Goal: Information Seeking & Learning: Check status

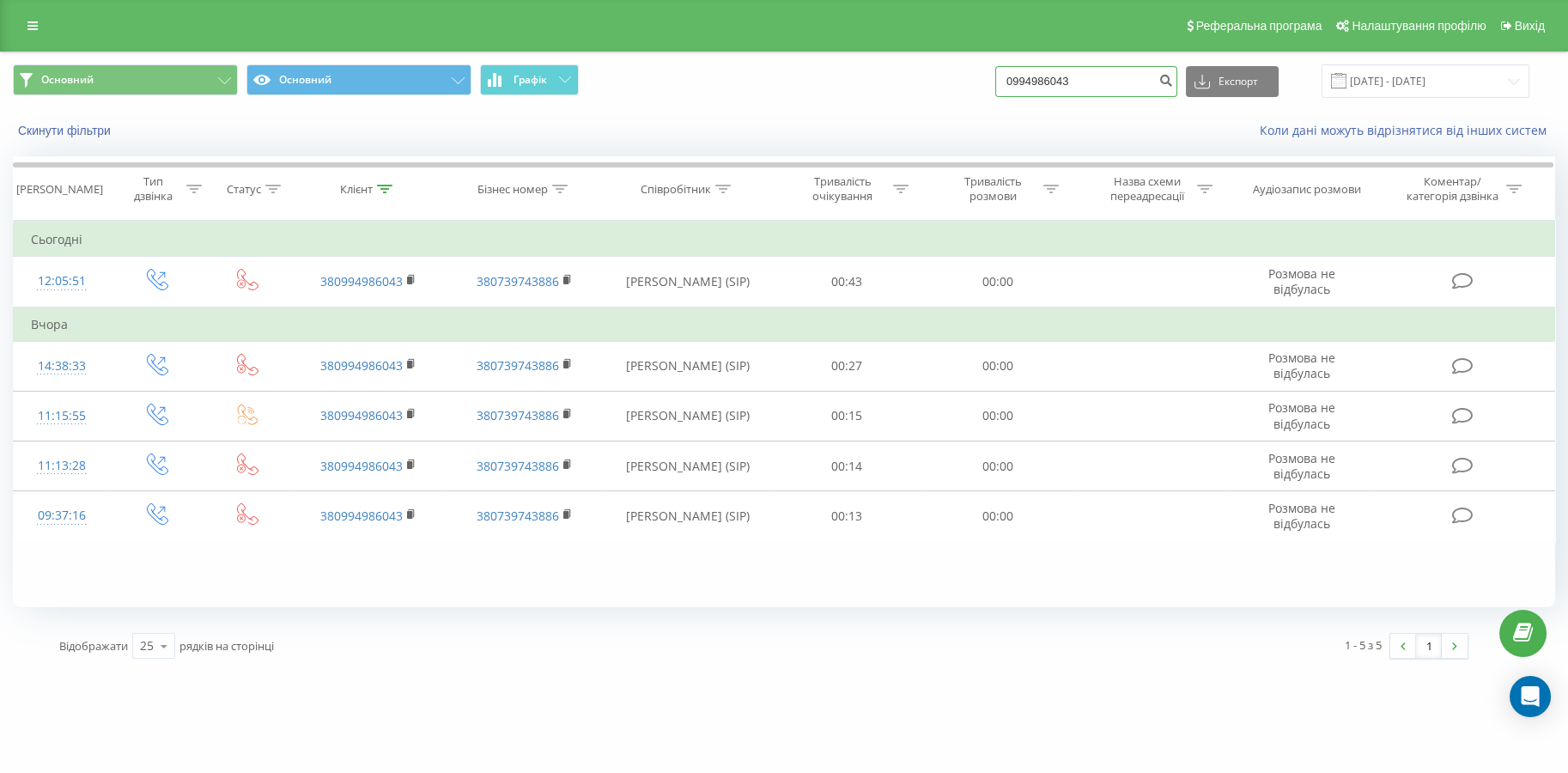
drag, startPoint x: 0, startPoint y: 0, endPoint x: 954, endPoint y: 90, distance: 958.2
click at [954, 90] on div "Основний Основний Графік 0994986043 Експорт .csv .xls .xlsx 20.05.2025 - 20.08.…" at bounding box center [784, 81] width 1542 height 34
paste input "63585588"
type input "0635855883"
click at [1170, 82] on icon "submit" at bounding box center [1165, 78] width 15 height 10
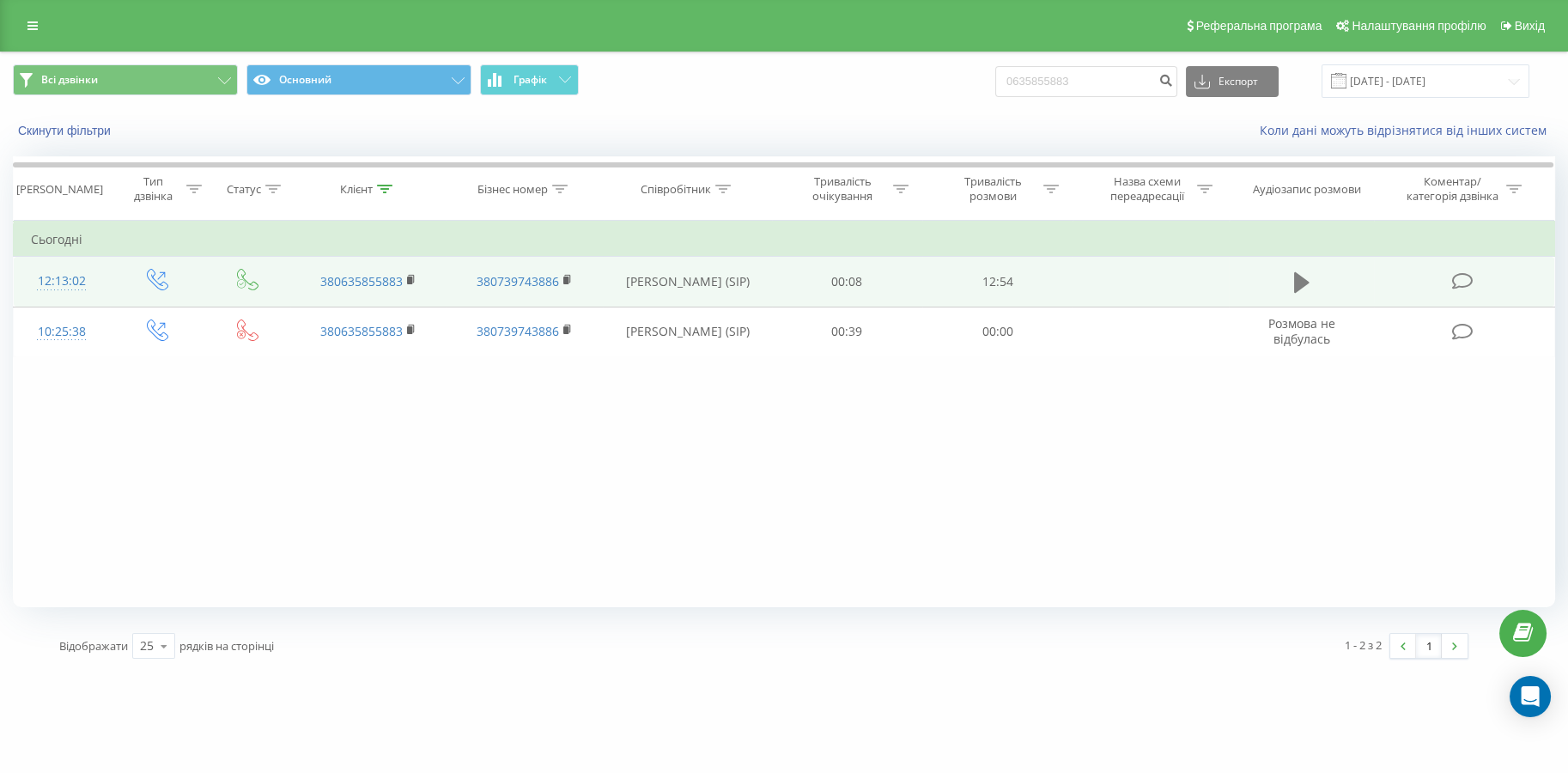
click at [1304, 283] on icon at bounding box center [1302, 282] width 15 height 21
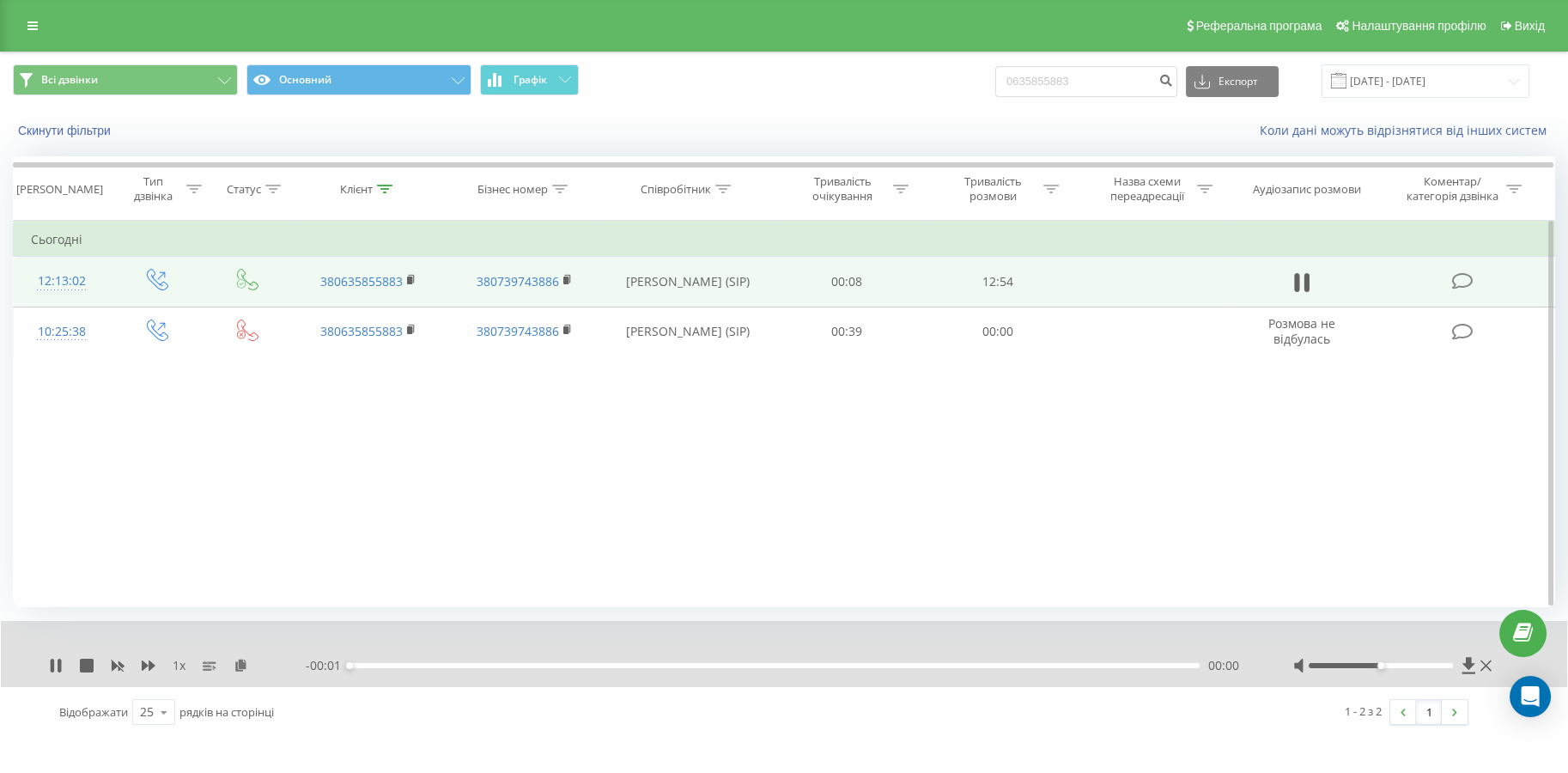
click at [54, 675] on div "1 x - 00:01 00:00 00:00" at bounding box center [784, 653] width 1566 height 66
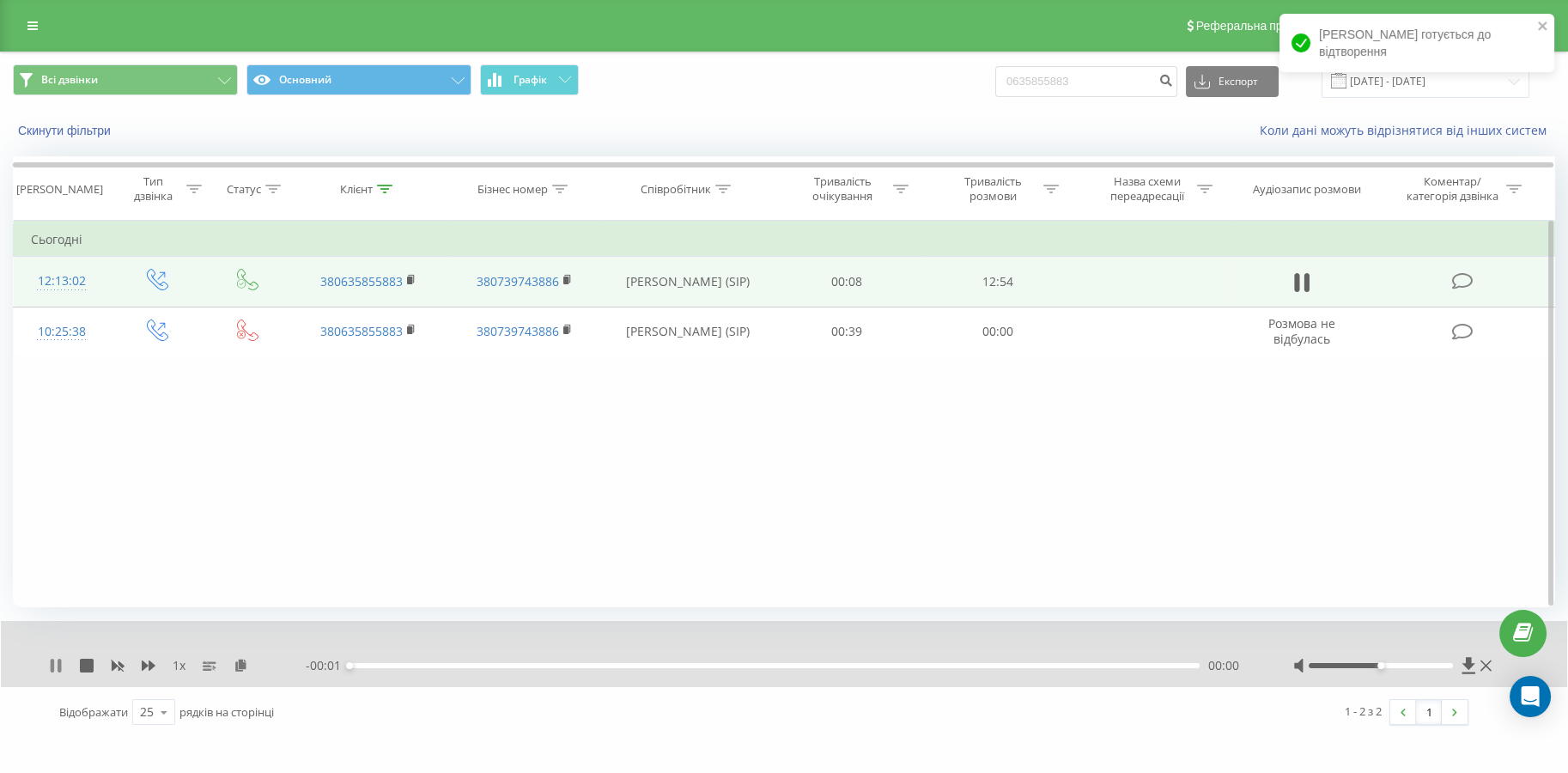
click at [59, 666] on icon at bounding box center [59, 666] width 4 height 14
click at [1465, 660] on icon at bounding box center [1468, 666] width 15 height 17
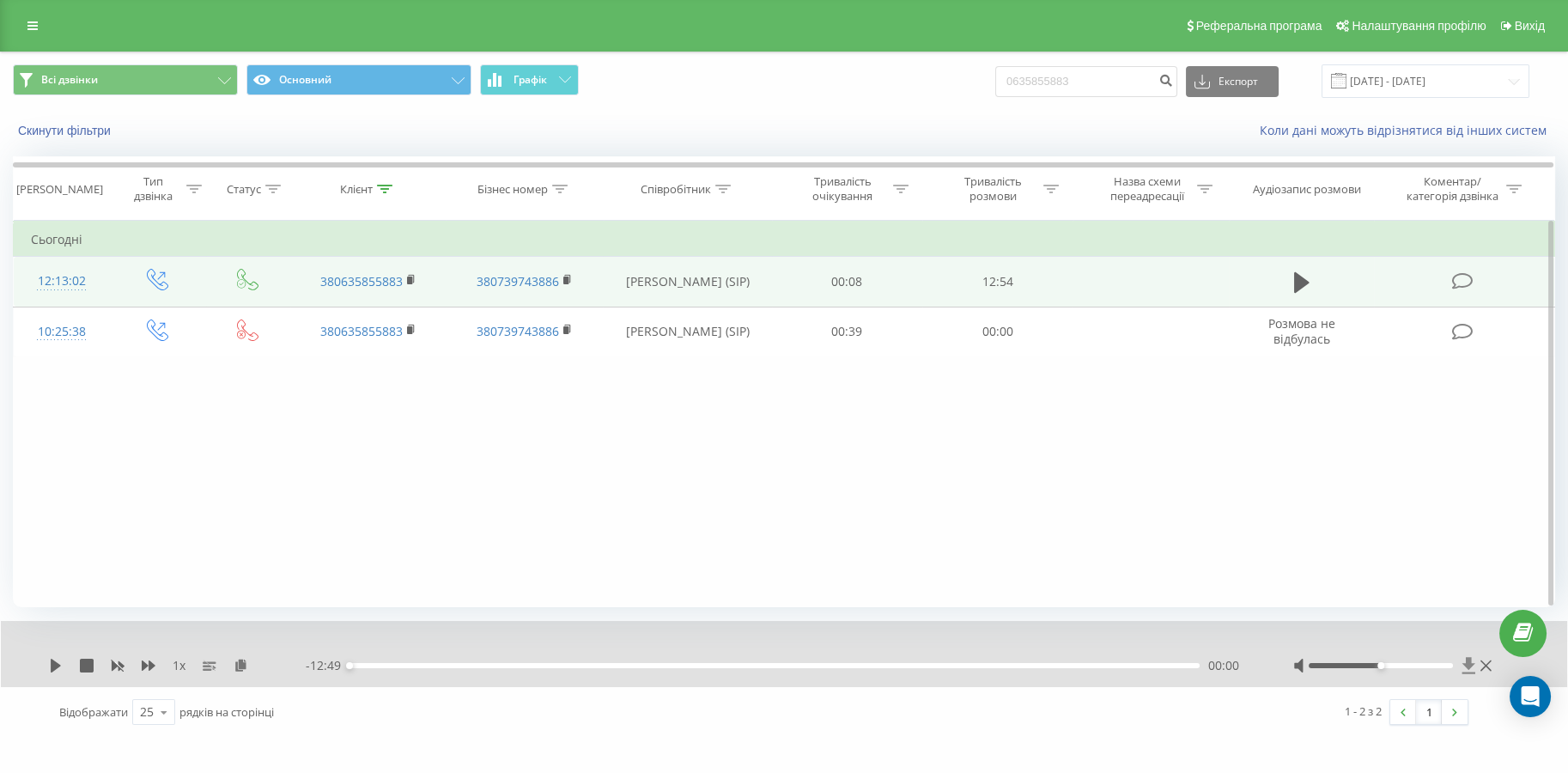
click at [1468, 660] on icon at bounding box center [1468, 665] width 13 height 16
click at [1466, 667] on icon at bounding box center [1468, 665] width 13 height 16
click at [1296, 518] on div "Фільтрувати за умовою Дорівнює Введіть значення Скасувати OK Фільтрувати за умо…" at bounding box center [784, 413] width 1542 height 386
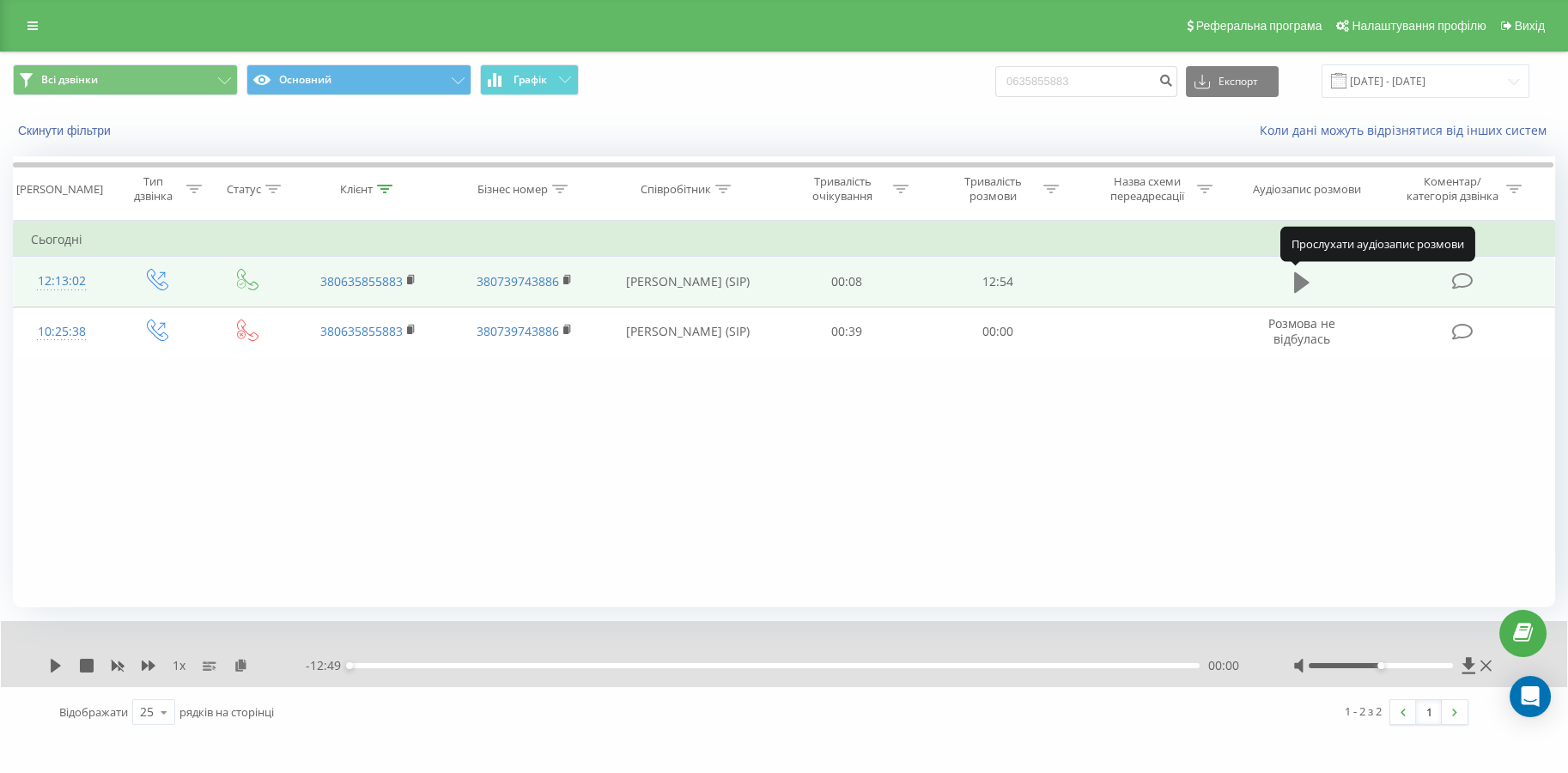
click at [1299, 283] on icon at bounding box center [1302, 282] width 15 height 21
click at [53, 662] on icon at bounding box center [53, 666] width 4 height 14
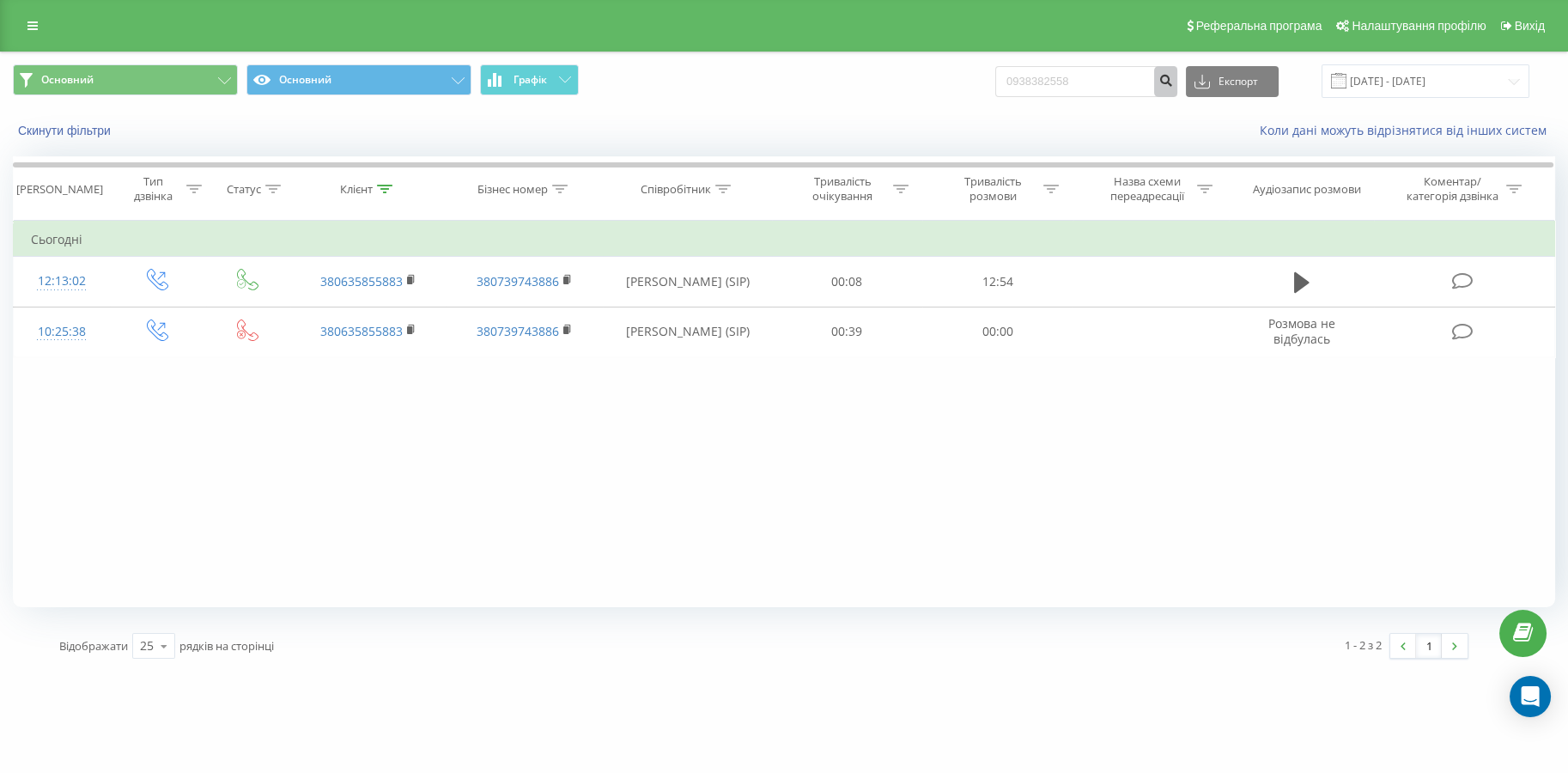
type input "0938382558"
click at [1173, 83] on icon "submit" at bounding box center [1165, 78] width 15 height 10
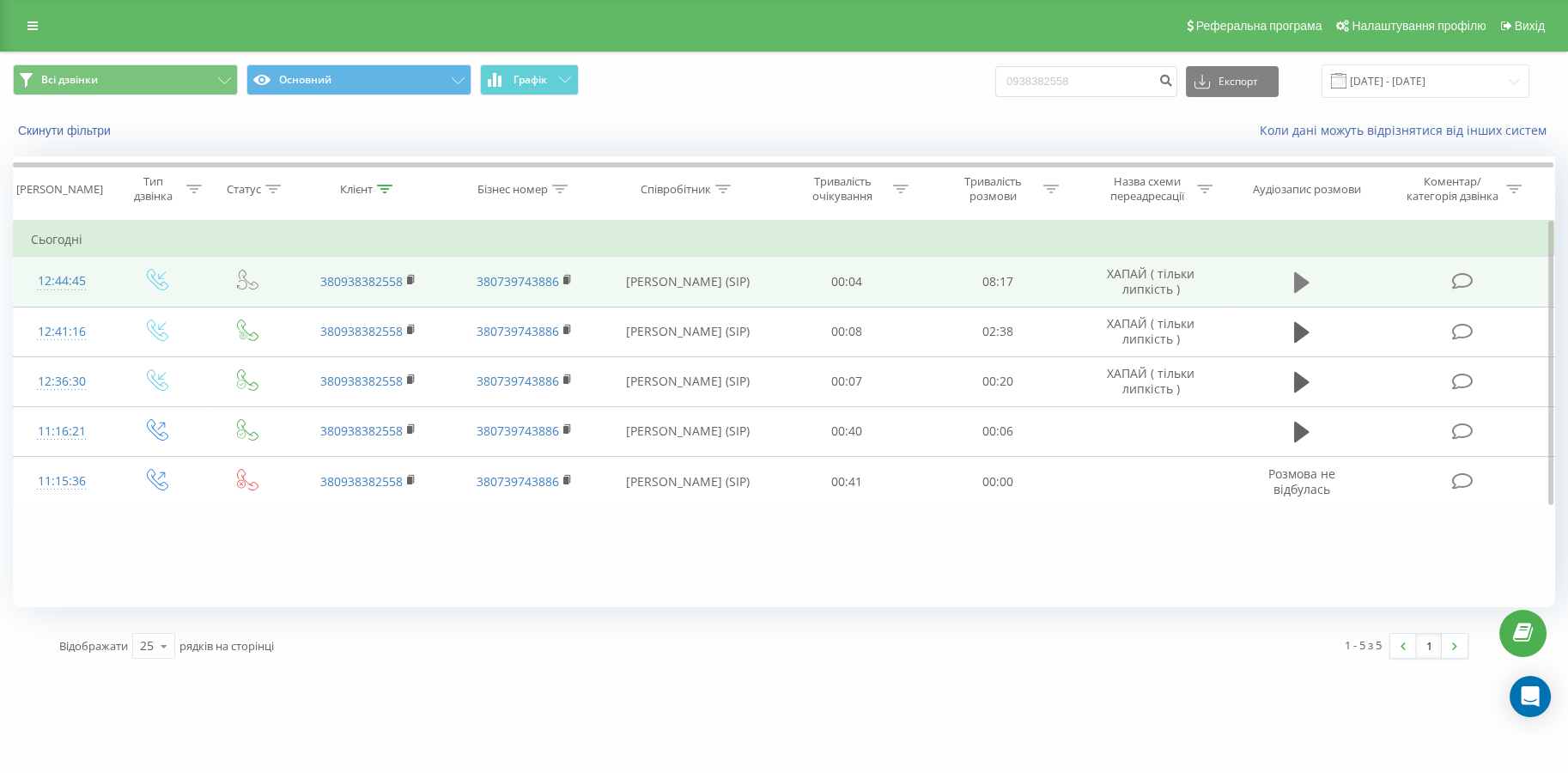
click at [1288, 284] on button at bounding box center [1301, 282] width 25 height 25
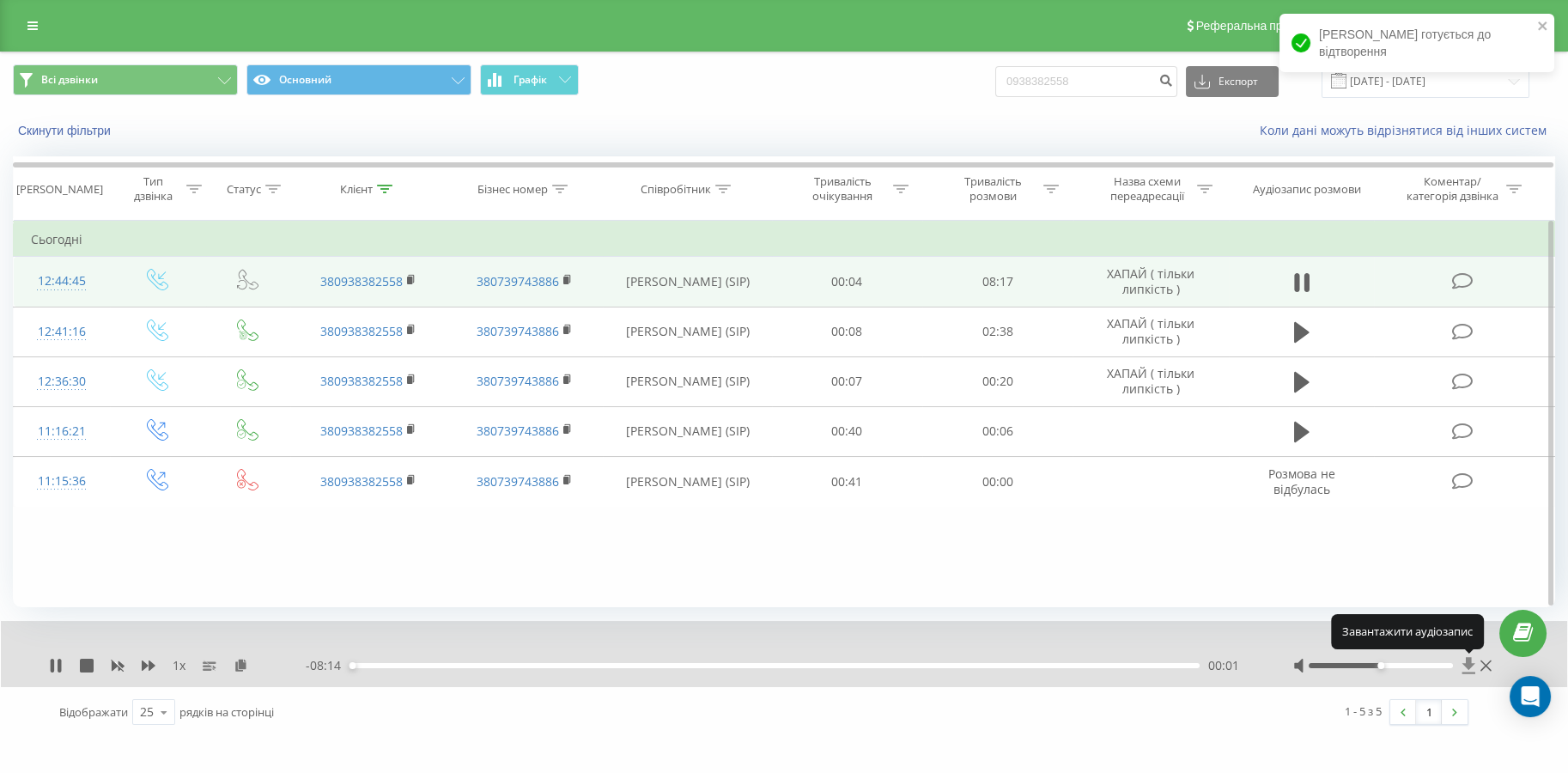
click at [1466, 668] on icon at bounding box center [1468, 666] width 15 height 17
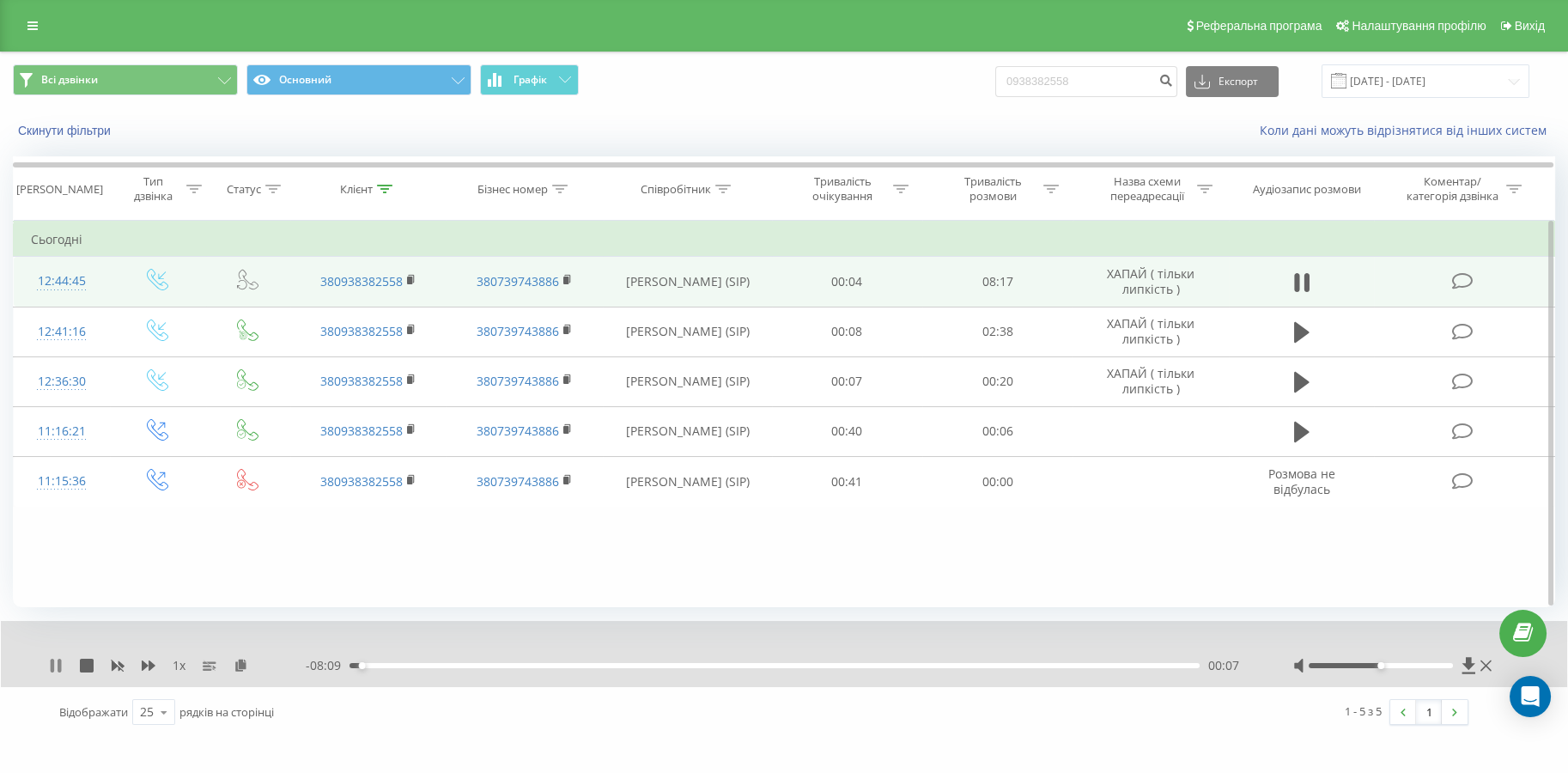
click at [56, 666] on icon at bounding box center [56, 666] width 14 height 14
